Goal: Task Accomplishment & Management: Manage account settings

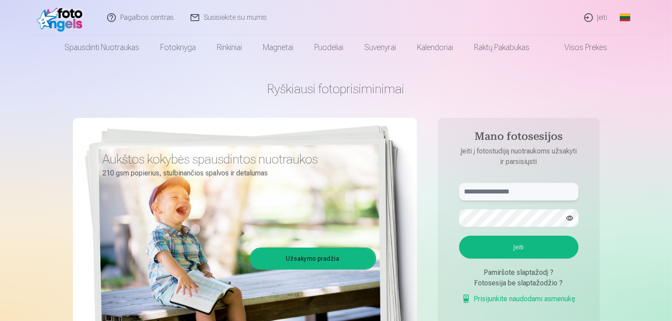
click at [508, 191] on input "text" at bounding box center [518, 192] width 119 height 18
type input "*"
type input "**********"
click at [527, 254] on button "Įeiti" at bounding box center [518, 246] width 119 height 23
